Goal: Task Accomplishment & Management: Complete application form

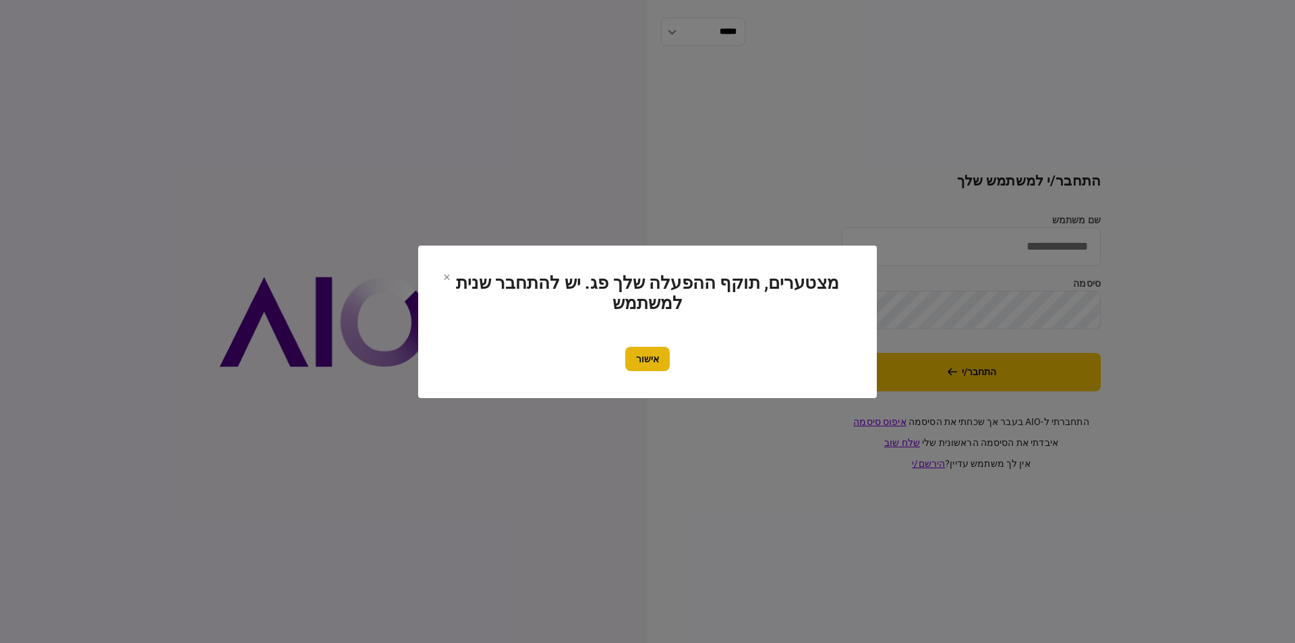
type input "**********"
click at [655, 366] on button "אישור" at bounding box center [647, 359] width 45 height 24
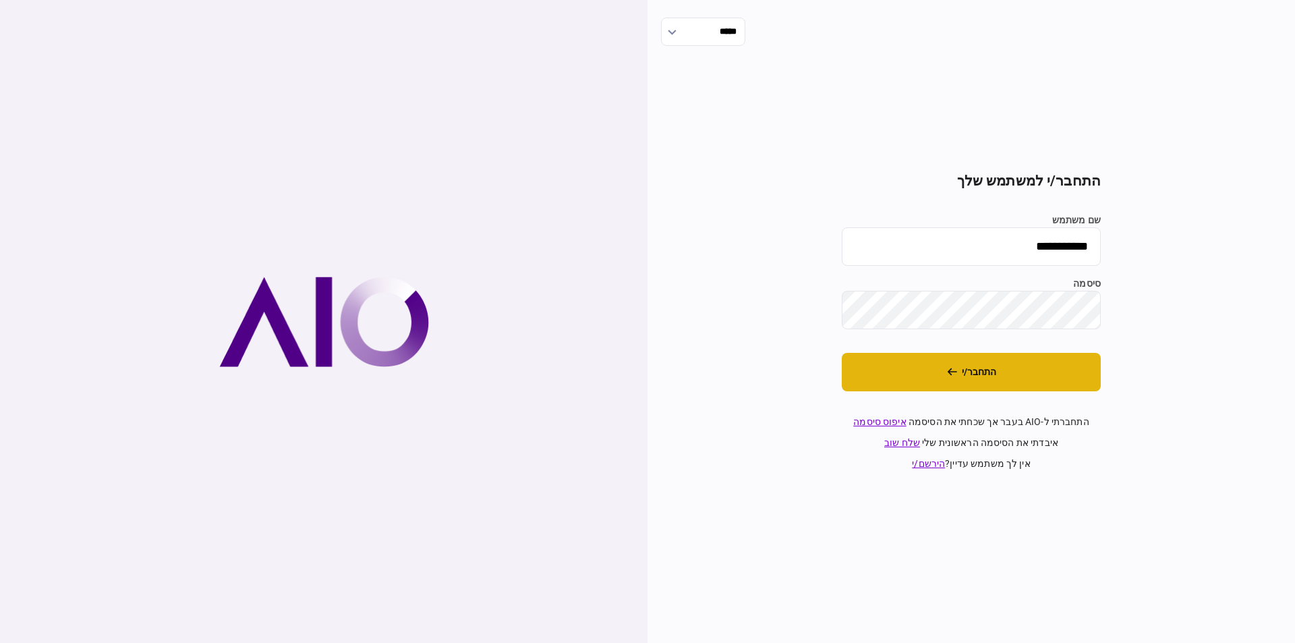
click at [997, 380] on button "התחבר/י" at bounding box center [971, 372] width 259 height 38
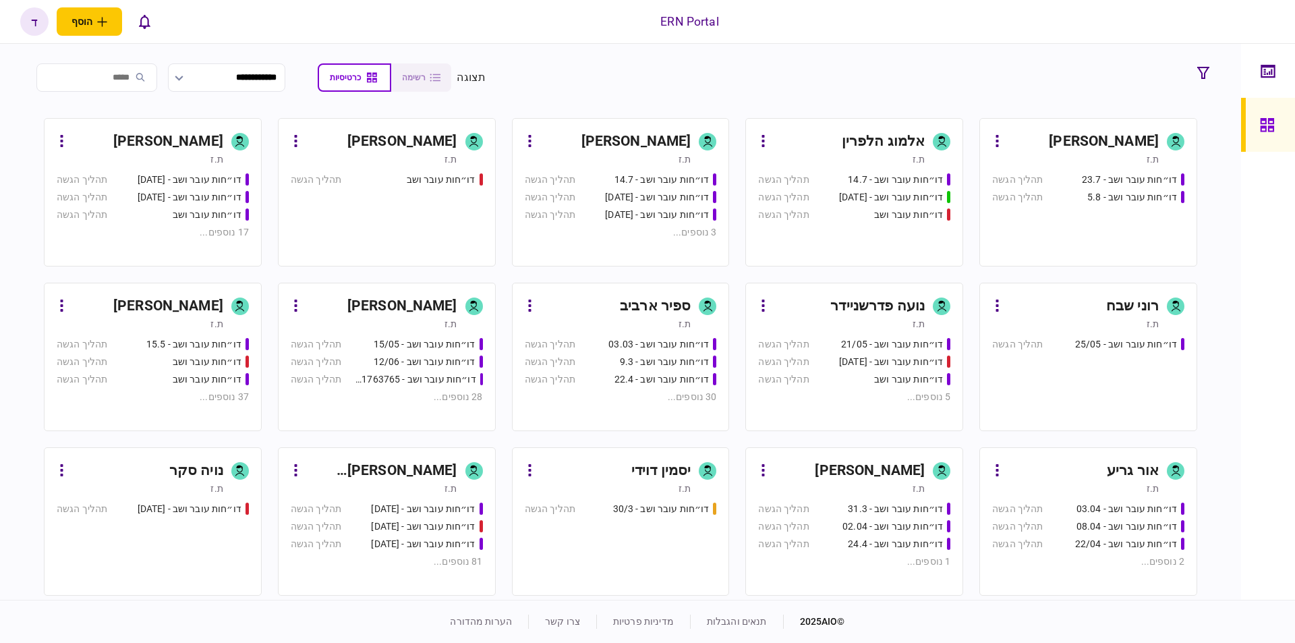
click at [223, 160] on div "ת.ז" at bounding box center [216, 158] width 12 height 13
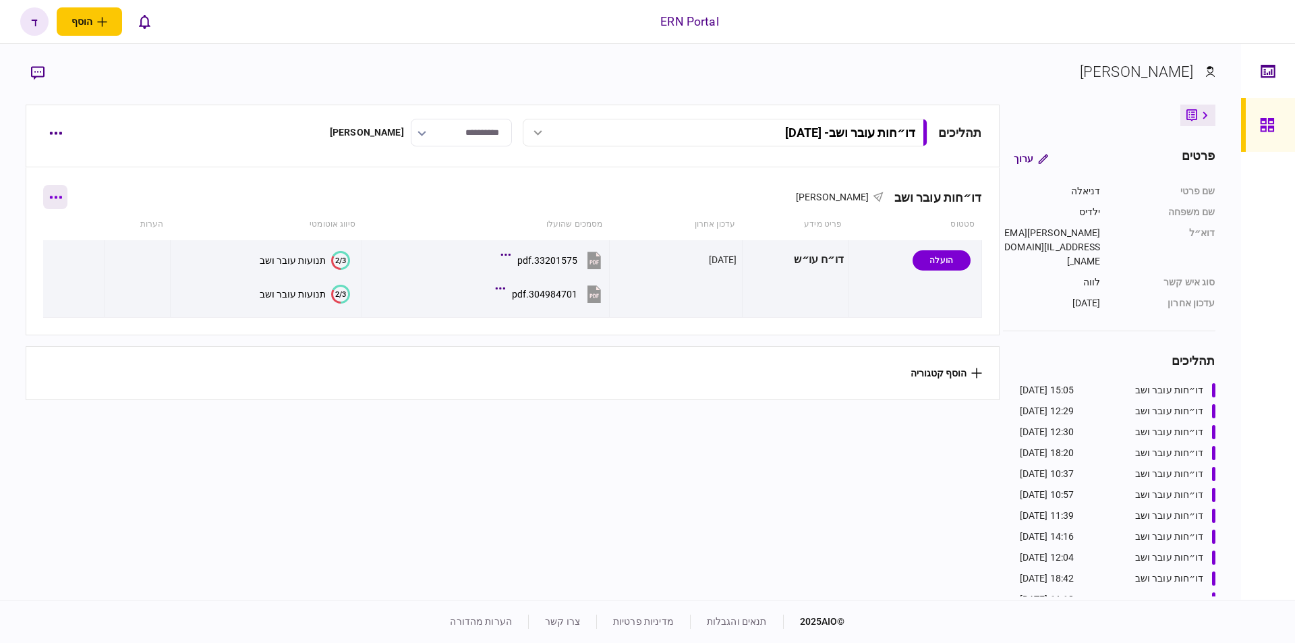
drag, startPoint x: 65, startPoint y: 200, endPoint x: 57, endPoint y: 204, distance: 8.2
click at [57, 204] on button "button" at bounding box center [55, 197] width 24 height 24
click at [198, 271] on div at bounding box center [647, 321] width 1295 height 643
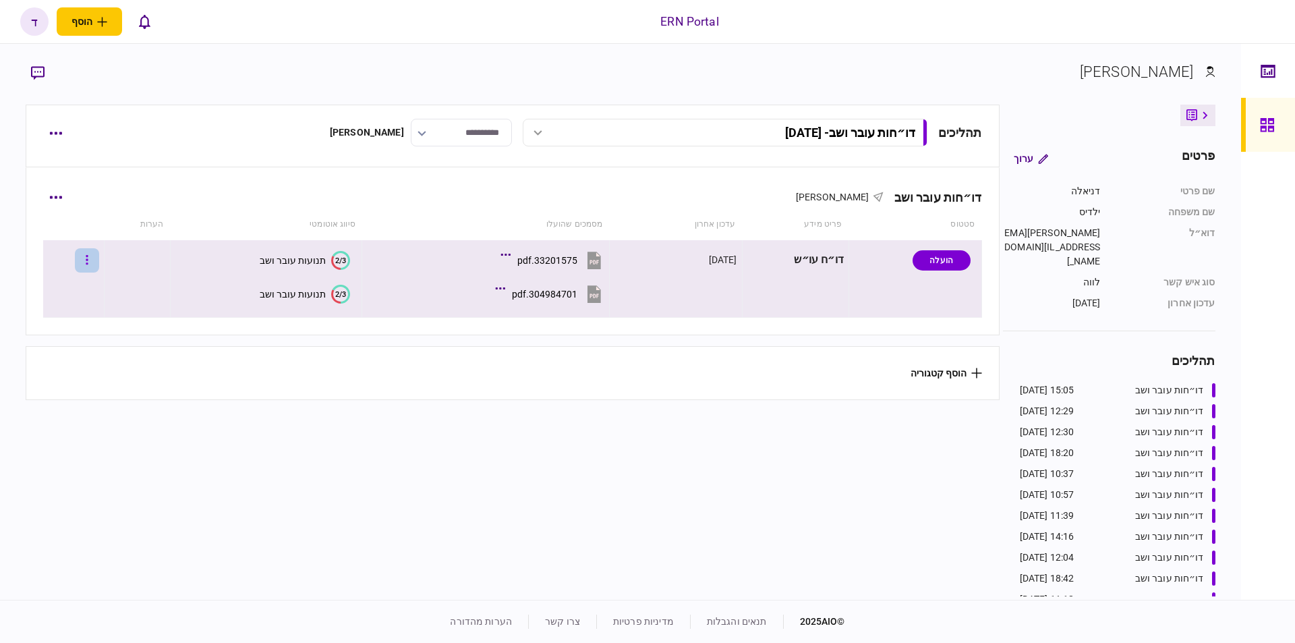
click at [99, 257] on button "button" at bounding box center [87, 260] width 24 height 24
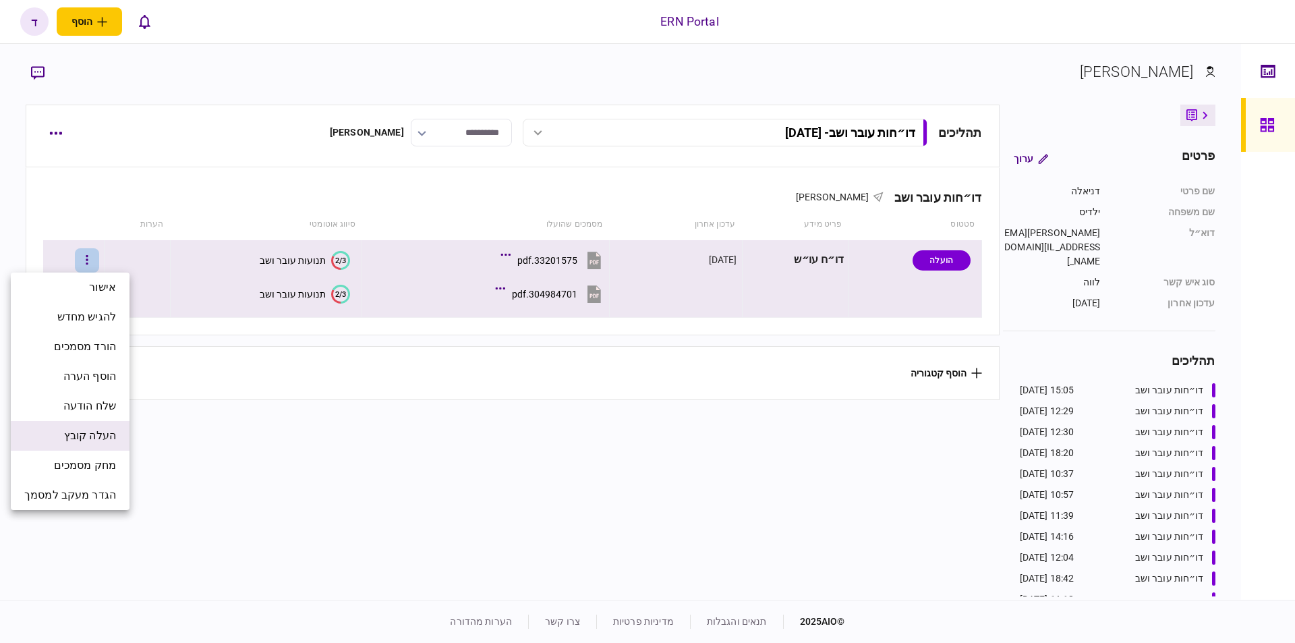
click at [107, 436] on span "העלה קובץ" at bounding box center [90, 436] width 52 height 16
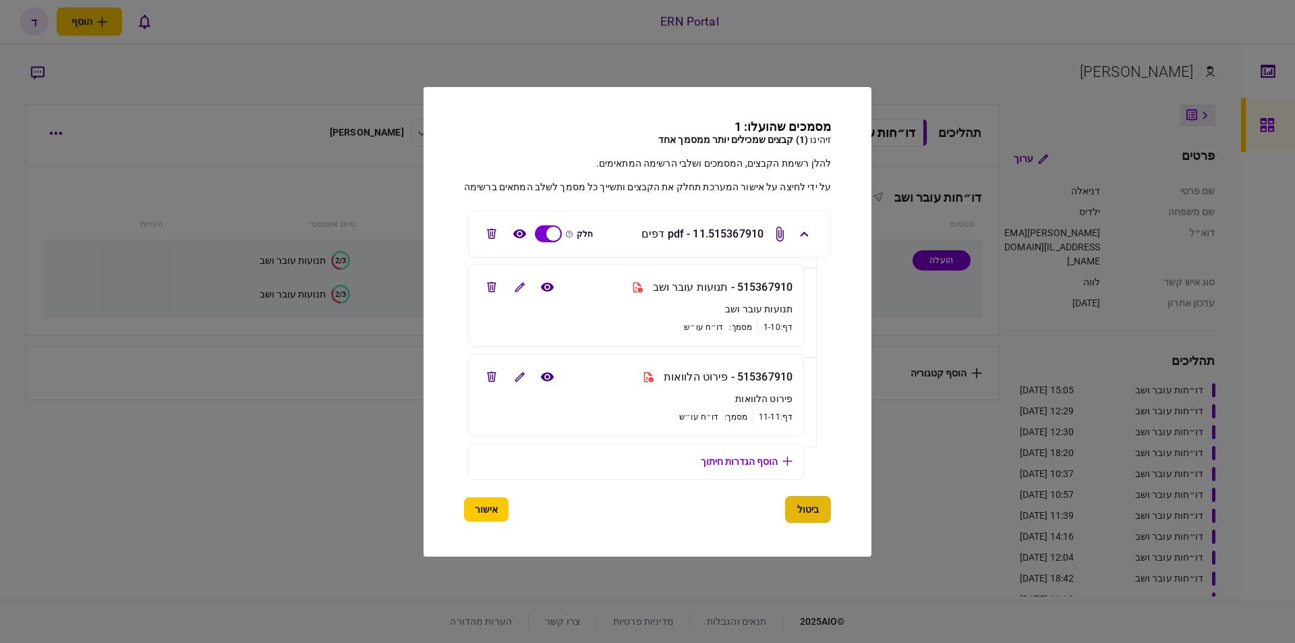
click at [815, 511] on button "ביטול" at bounding box center [808, 509] width 46 height 27
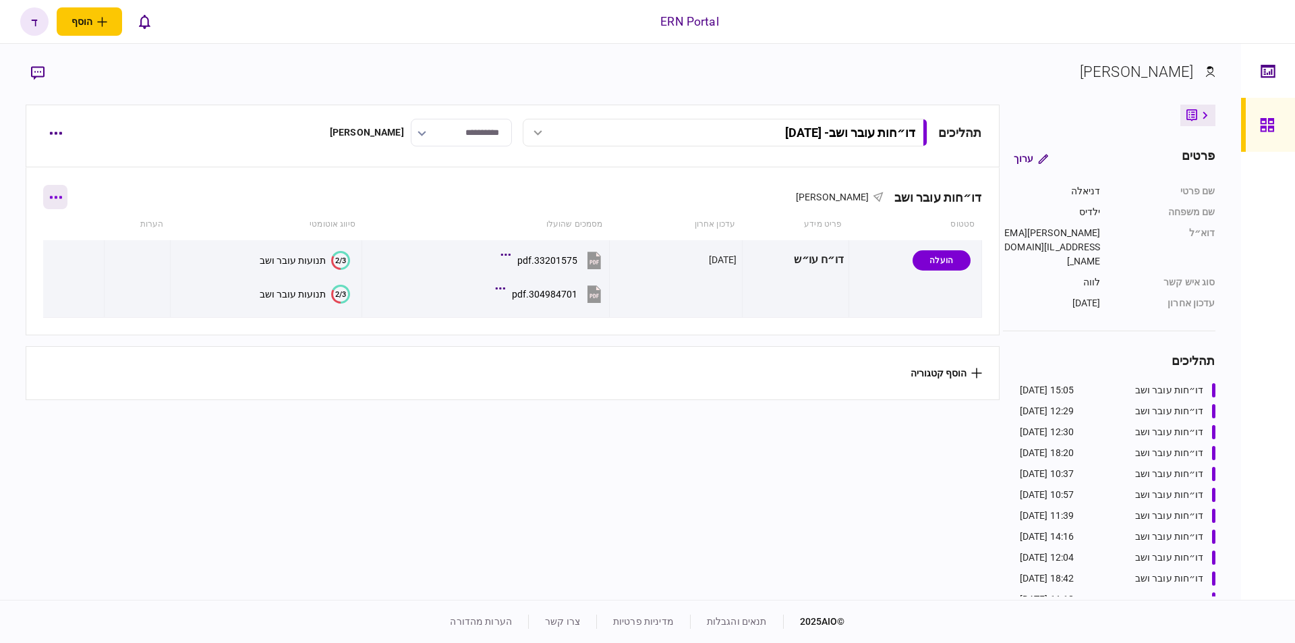
click at [64, 203] on button "button" at bounding box center [55, 197] width 24 height 24
click at [134, 349] on div at bounding box center [647, 321] width 1295 height 643
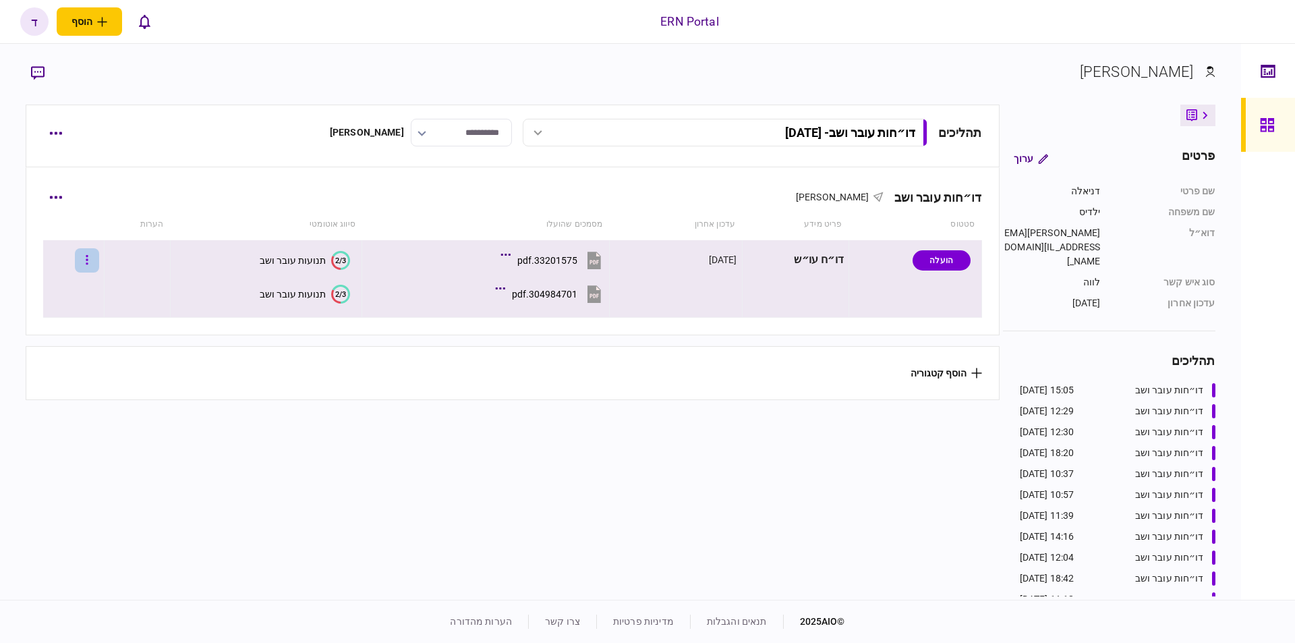
click at [88, 257] on icon "button" at bounding box center [87, 260] width 3 height 13
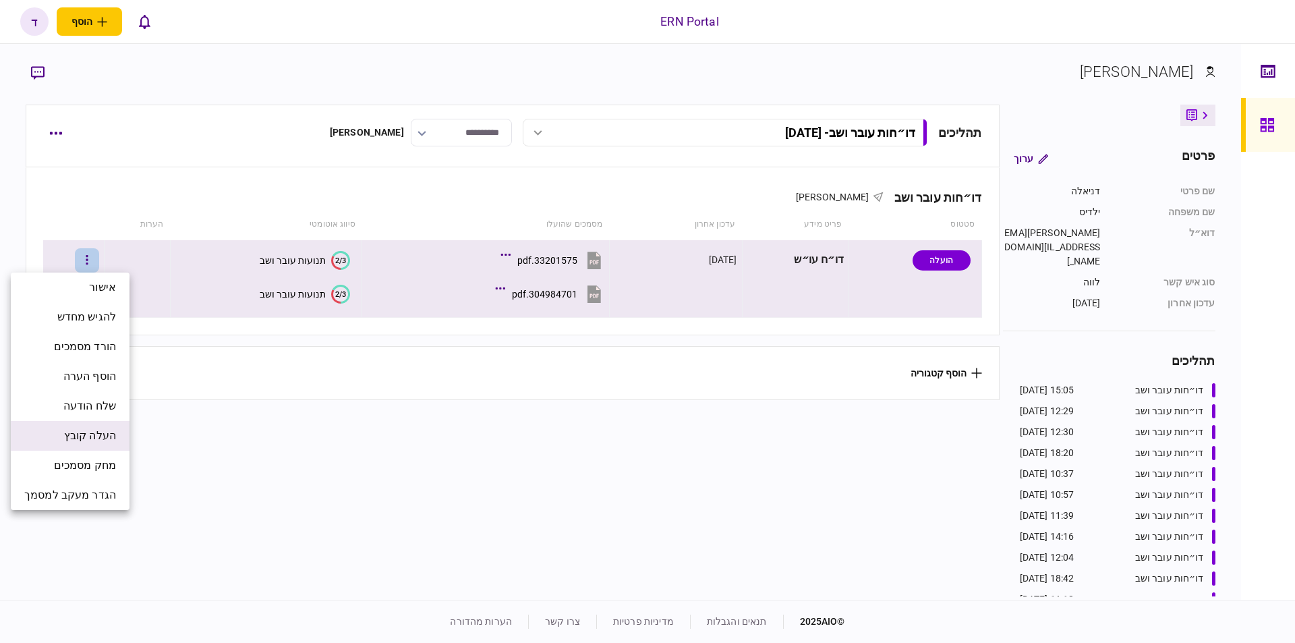
click at [108, 424] on li "העלה קובץ" at bounding box center [70, 436] width 119 height 30
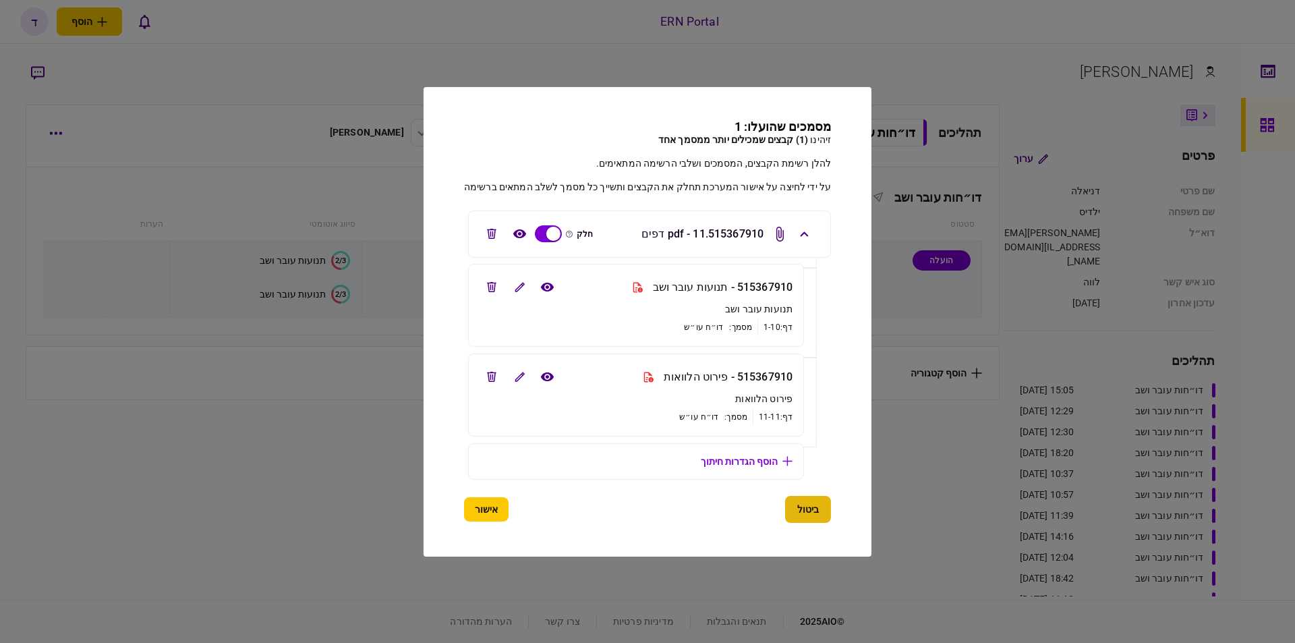
click at [819, 510] on button "ביטול" at bounding box center [808, 509] width 46 height 27
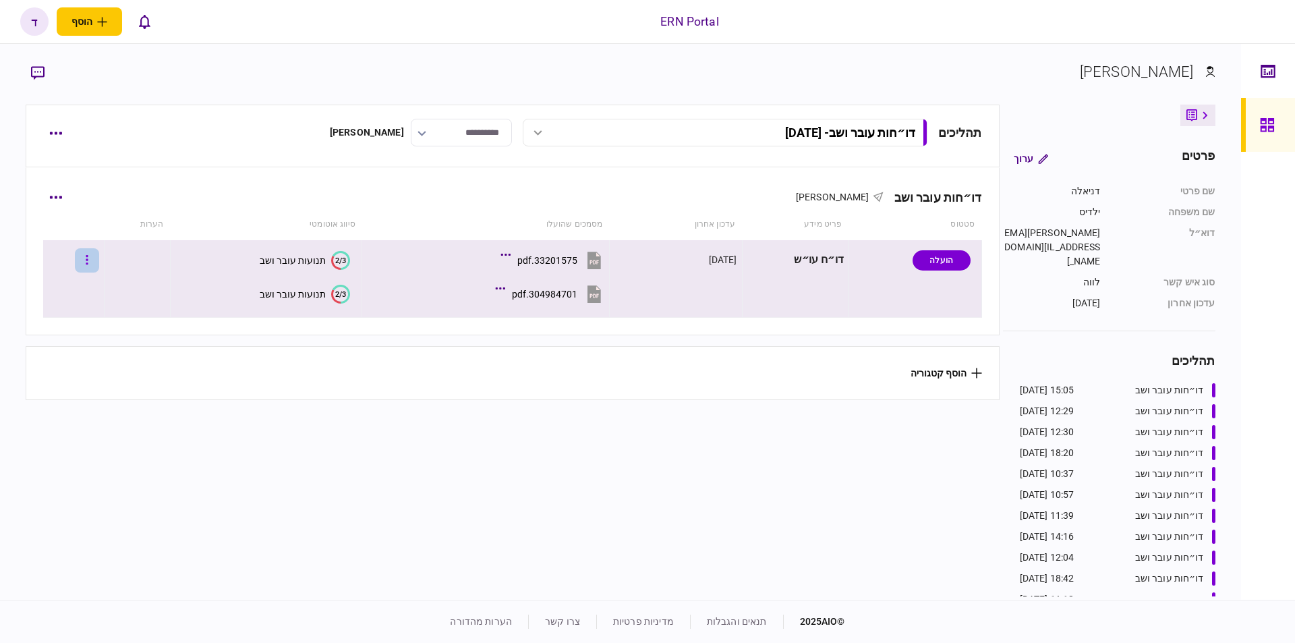
click at [99, 258] on button "button" at bounding box center [87, 260] width 24 height 24
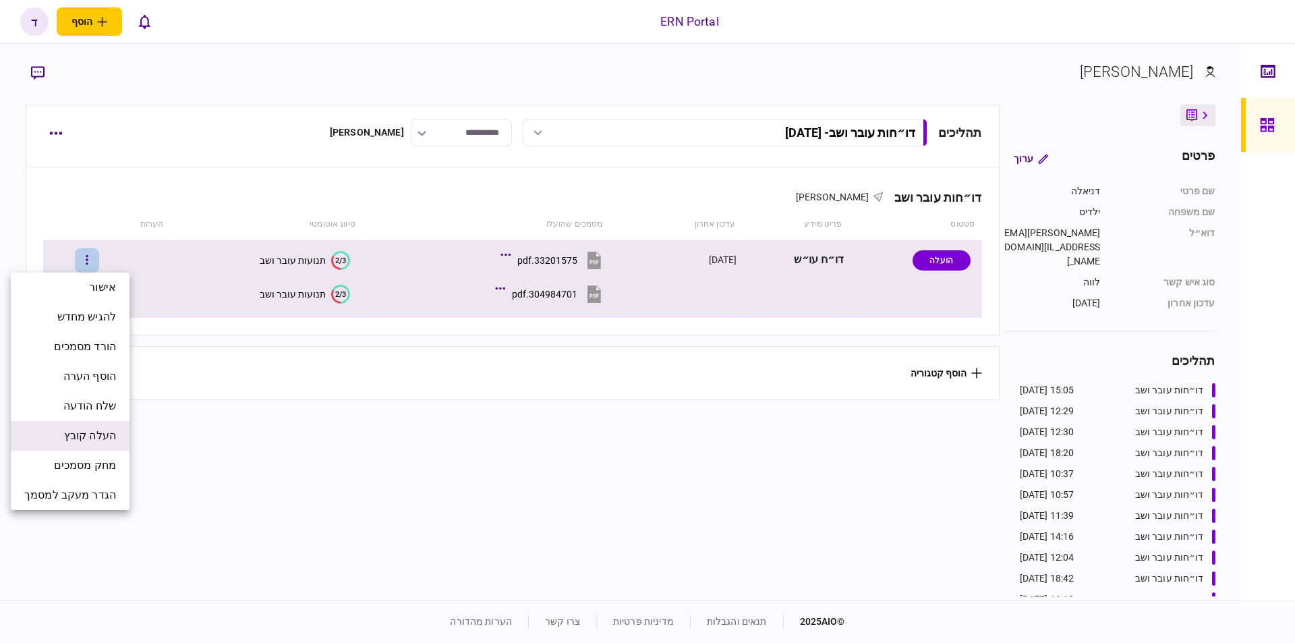
click at [88, 439] on span "העלה קובץ" at bounding box center [90, 436] width 52 height 16
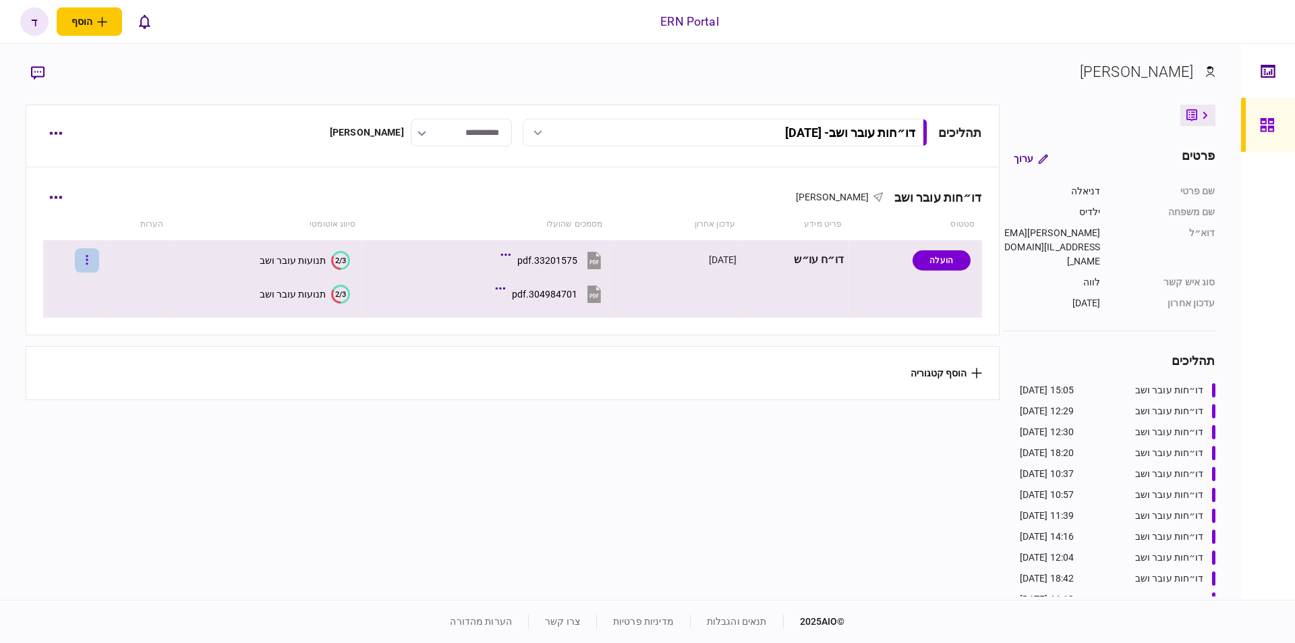
click at [88, 256] on icon "button" at bounding box center [87, 259] width 2 height 9
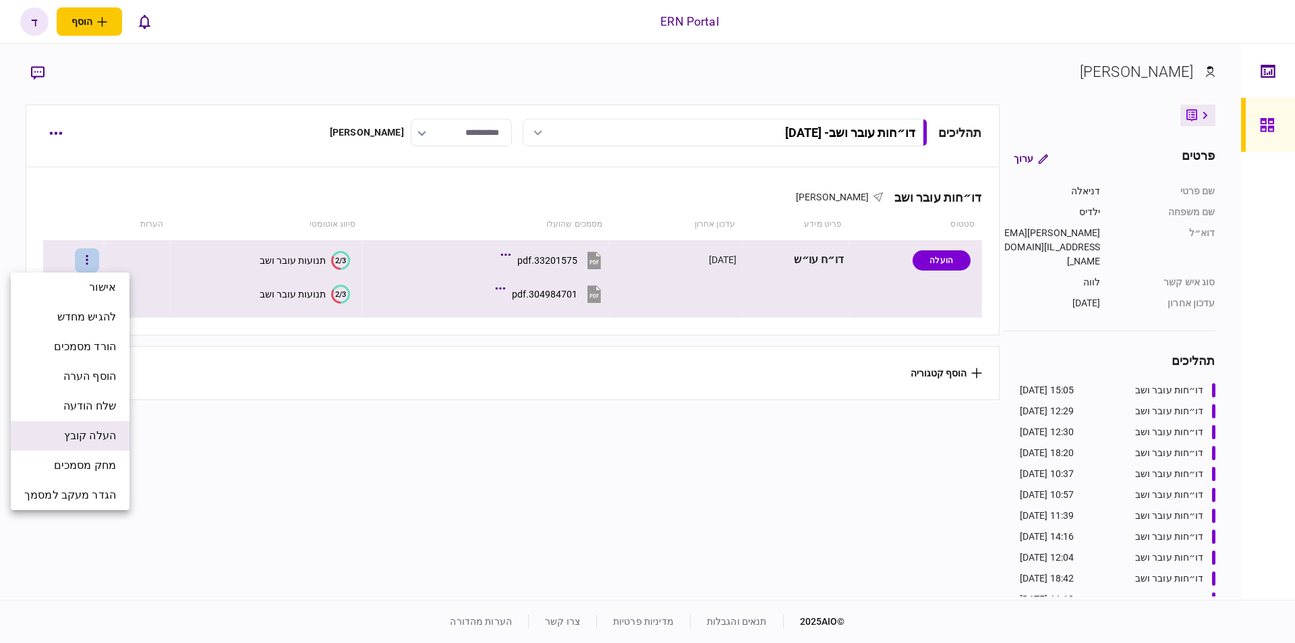
click at [103, 441] on span "העלה קובץ" at bounding box center [90, 436] width 52 height 16
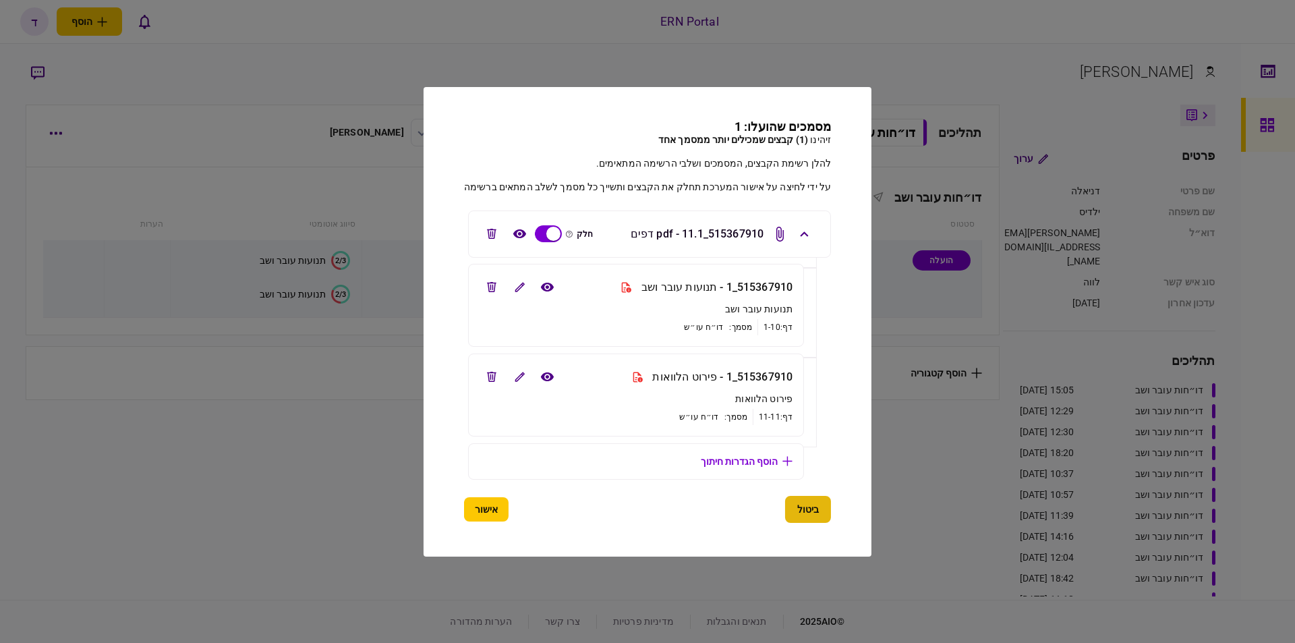
click at [801, 513] on button "ביטול" at bounding box center [808, 509] width 46 height 27
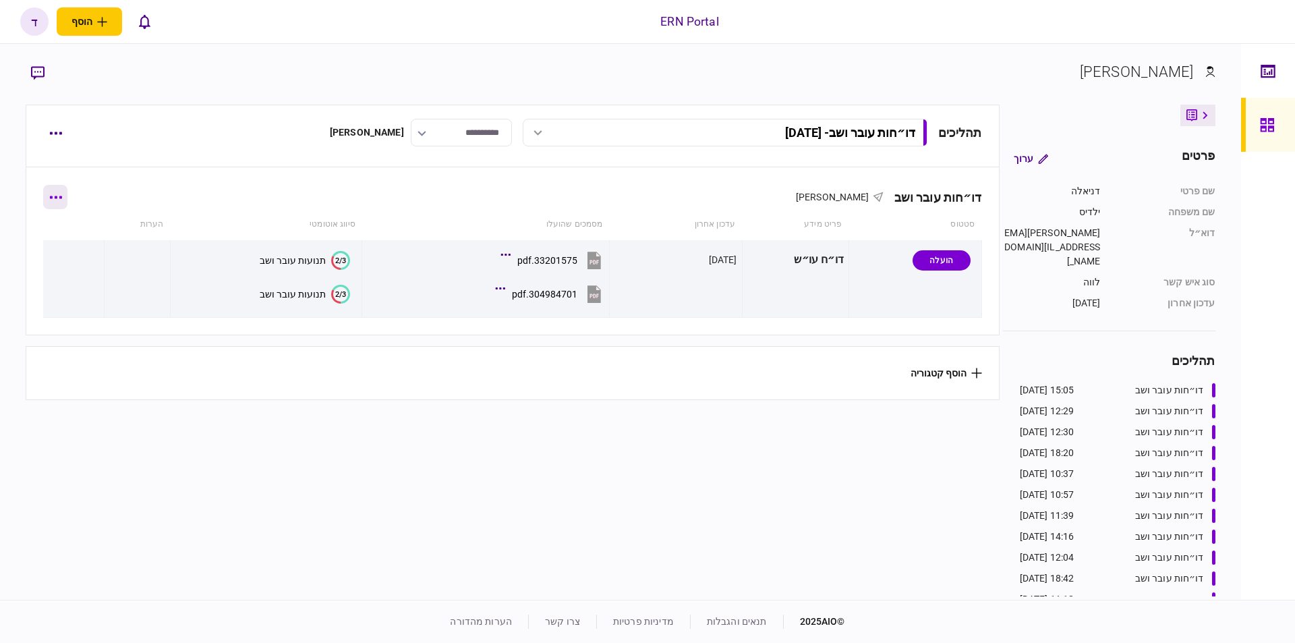
click at [62, 200] on button "button" at bounding box center [55, 197] width 24 height 24
drag, startPoint x: 198, startPoint y: 405, endPoint x: 191, endPoint y: 393, distance: 13.9
click at [197, 406] on div at bounding box center [647, 321] width 1295 height 643
click at [67, 194] on button "button" at bounding box center [55, 197] width 24 height 24
click at [277, 472] on div at bounding box center [647, 321] width 1295 height 643
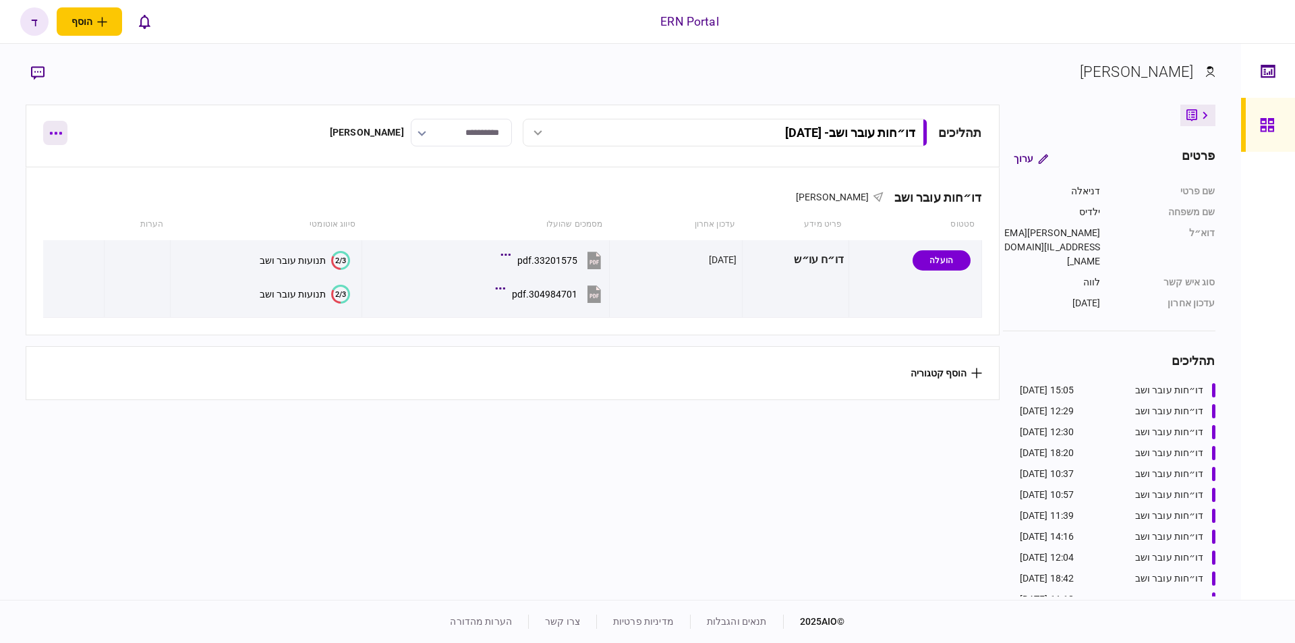
click at [62, 131] on button "button" at bounding box center [55, 133] width 24 height 24
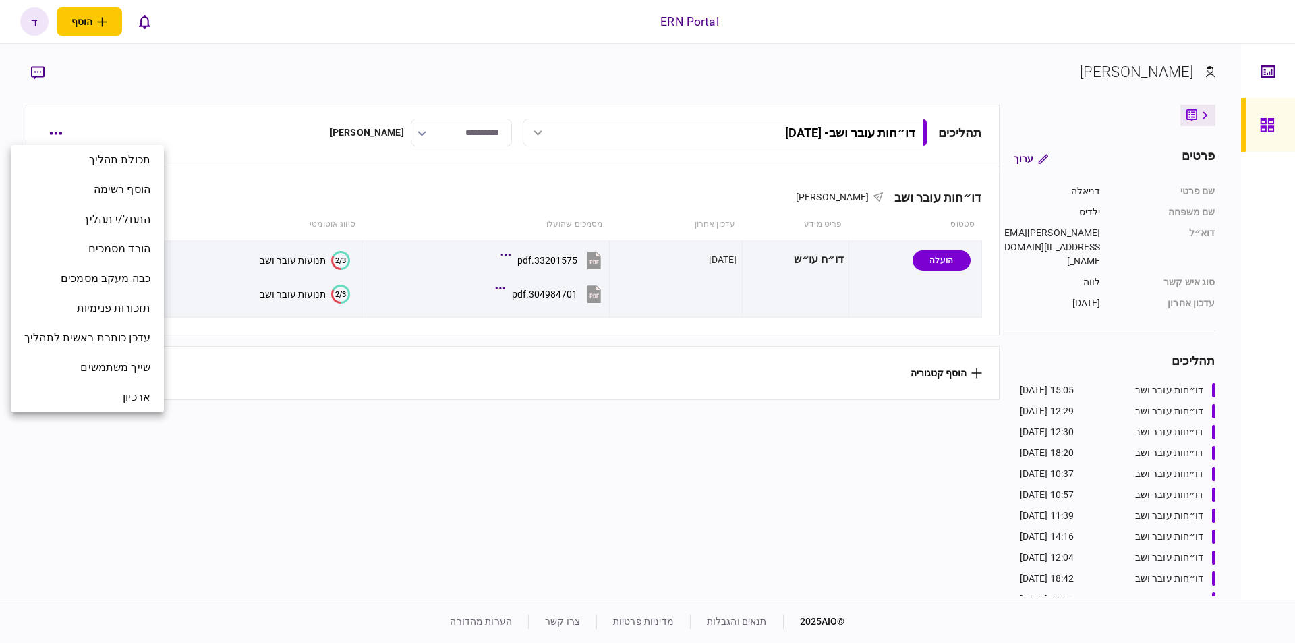
drag, startPoint x: 321, startPoint y: 447, endPoint x: 252, endPoint y: 359, distance: 112.4
click at [321, 448] on div at bounding box center [647, 321] width 1295 height 643
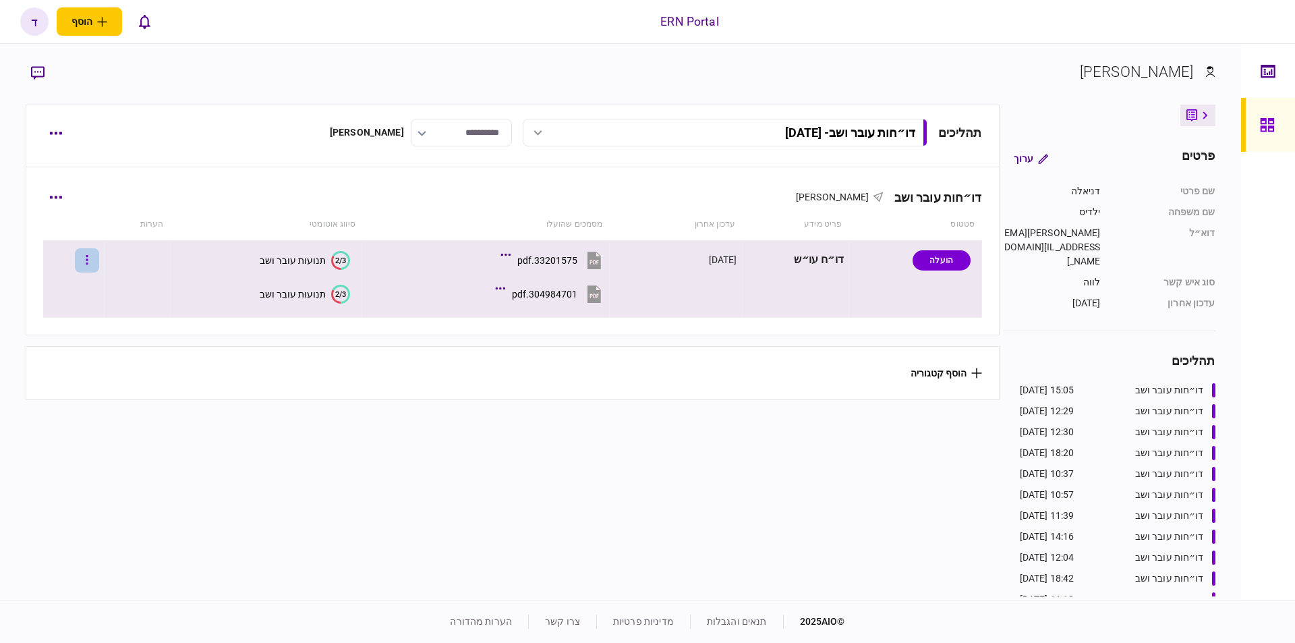
click at [88, 259] on icon "button" at bounding box center [87, 259] width 2 height 9
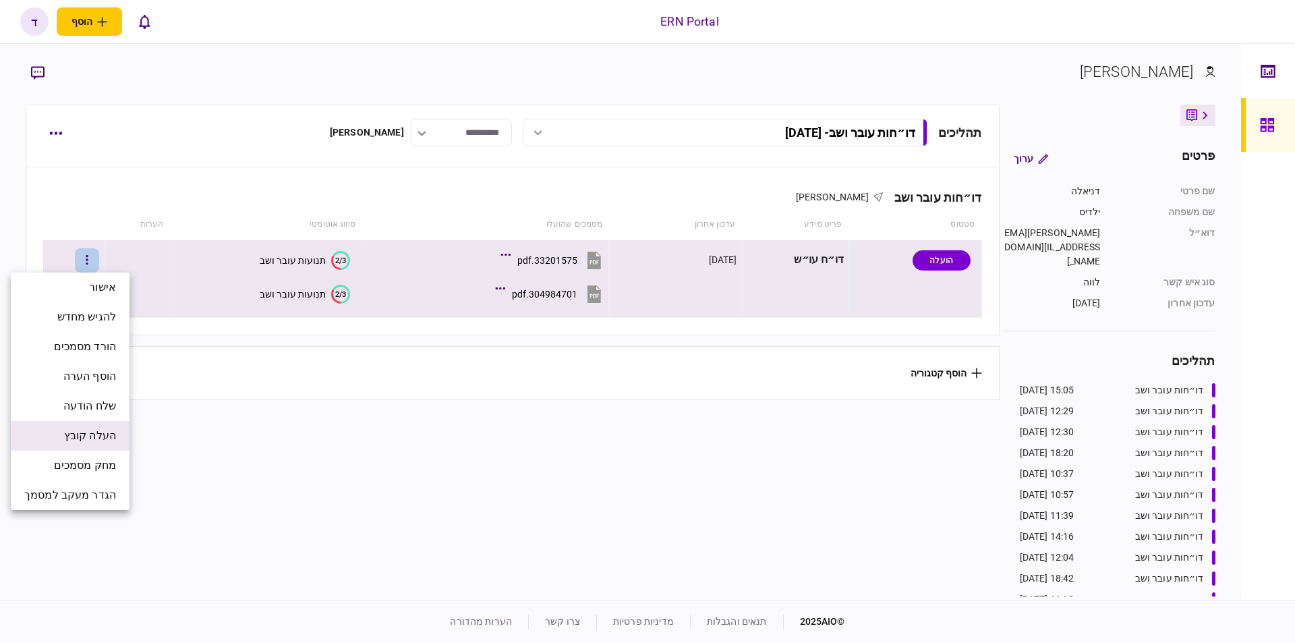
click at [102, 436] on span "העלה קובץ" at bounding box center [90, 436] width 52 height 16
